Goal: Navigation & Orientation: Find specific page/section

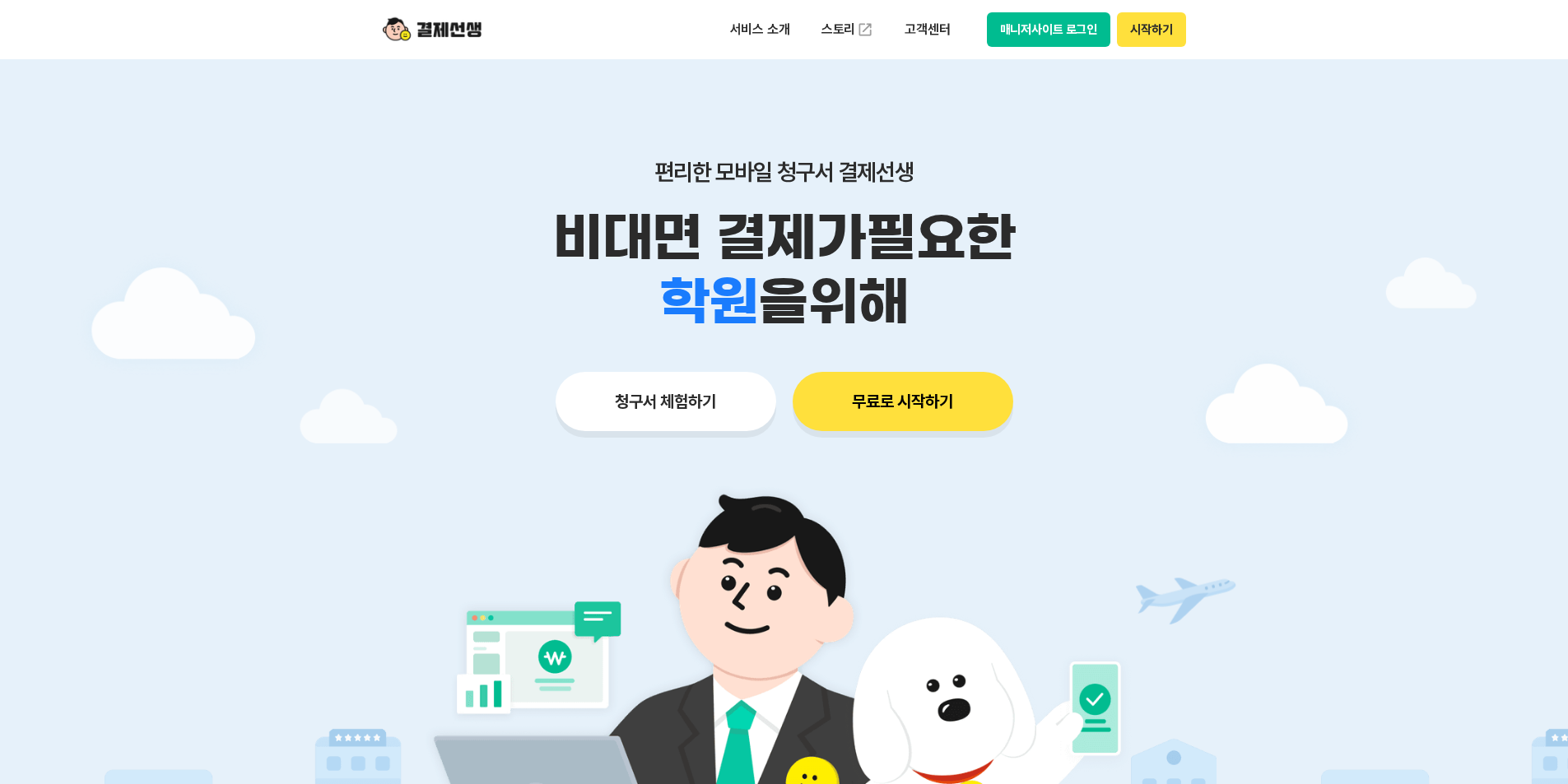
click at [1033, 26] on button "매니저사이트 로그인" at bounding box center [1048, 29] width 125 height 35
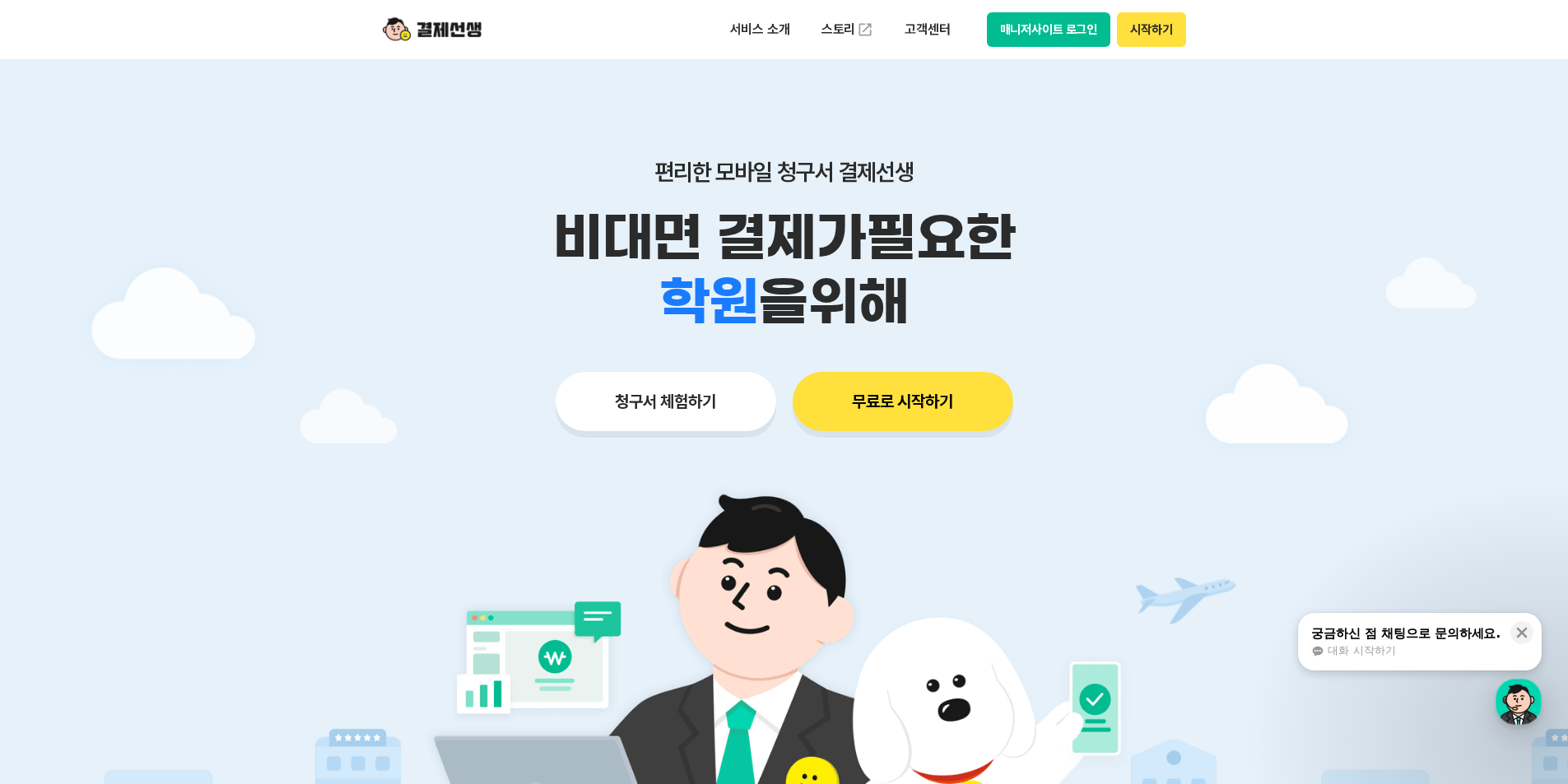
click at [1015, 31] on button "매니저사이트 로그인" at bounding box center [1048, 29] width 125 height 35
click at [1052, 34] on button "매니저사이트 로그인" at bounding box center [1048, 29] width 125 height 35
